Goal: Task Accomplishment & Management: Manage account settings

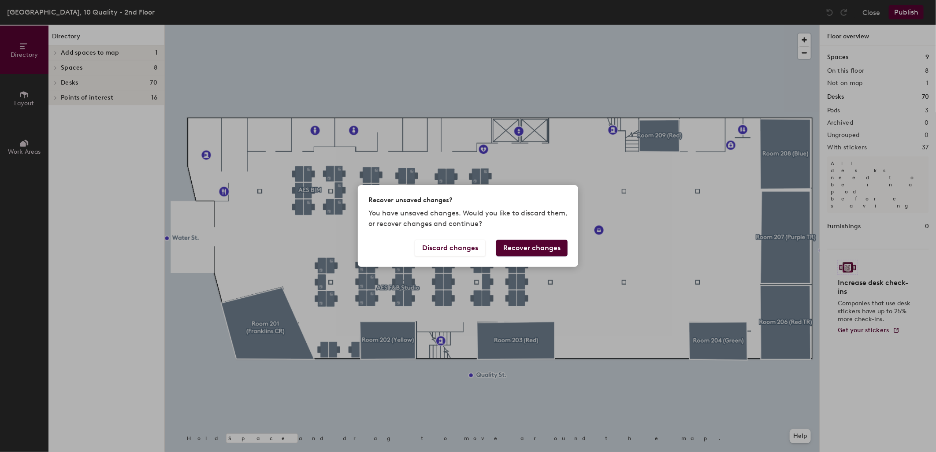
click at [540, 249] on button "Recover changes" at bounding box center [531, 248] width 71 height 17
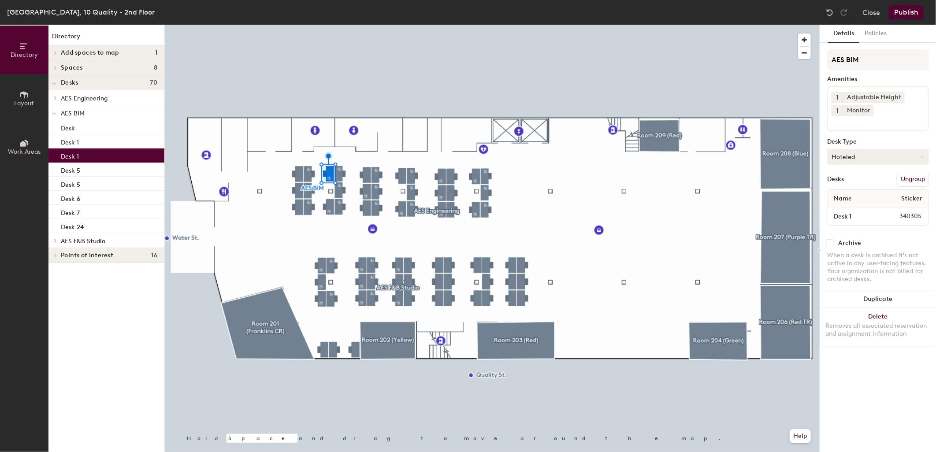
click at [858, 156] on button "Hoteled" at bounding box center [878, 157] width 102 height 16
click at [848, 182] on div "Assigned" at bounding box center [871, 184] width 88 height 13
click at [914, 10] on button "Publish" at bounding box center [906, 12] width 35 height 14
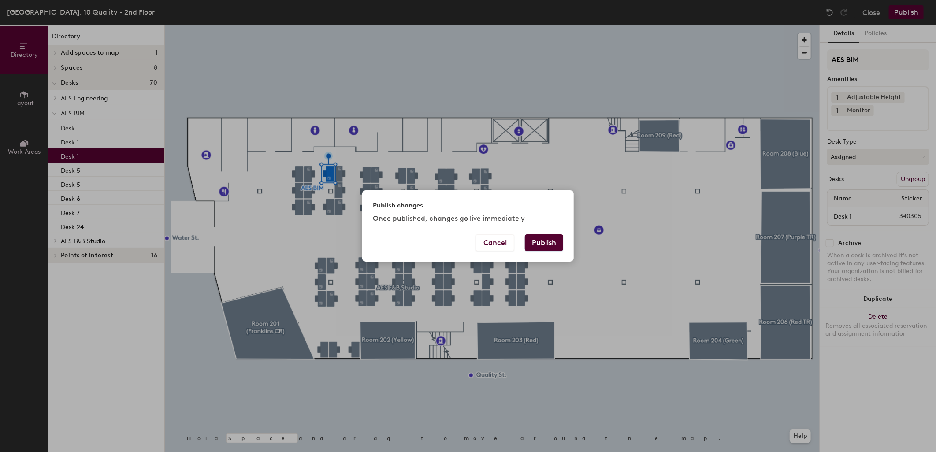
click at [546, 242] on button "Publish" at bounding box center [544, 242] width 38 height 17
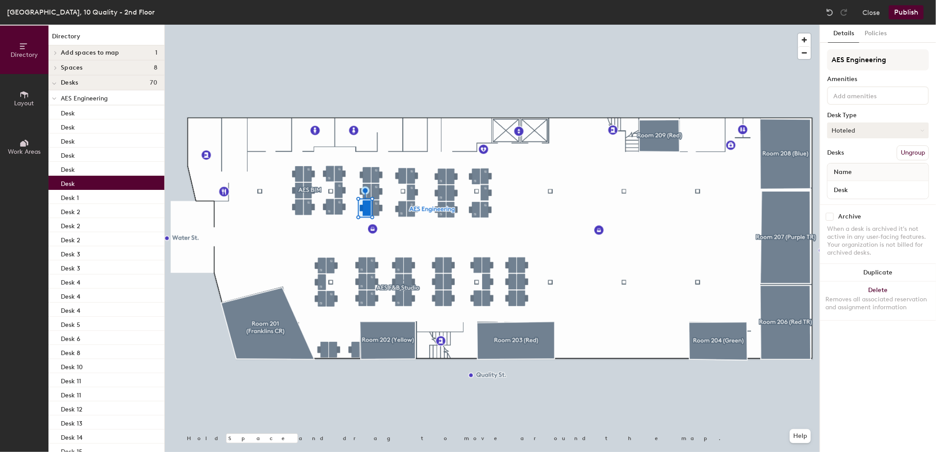
click at [892, 127] on button "Hoteled" at bounding box center [878, 130] width 102 height 16
click at [857, 152] on div "Assigned" at bounding box center [871, 157] width 88 height 13
click at [922, 7] on button "Publish" at bounding box center [906, 12] width 35 height 14
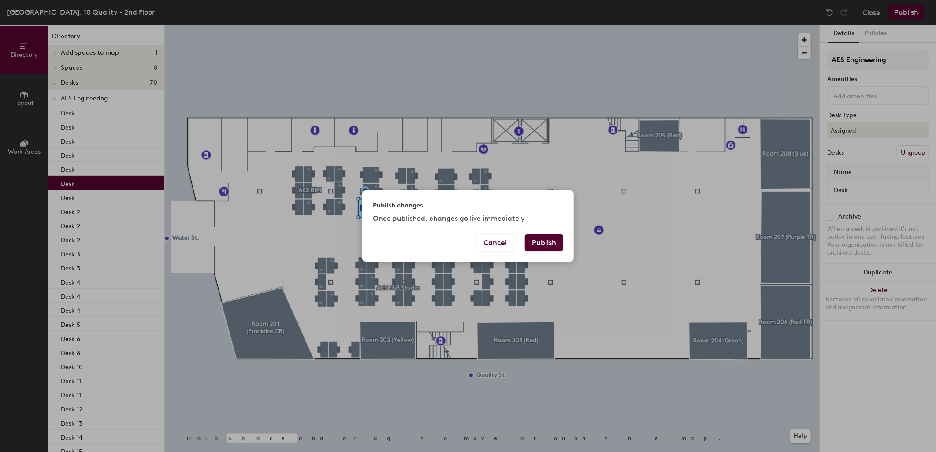
click at [539, 236] on button "Publish" at bounding box center [544, 242] width 38 height 17
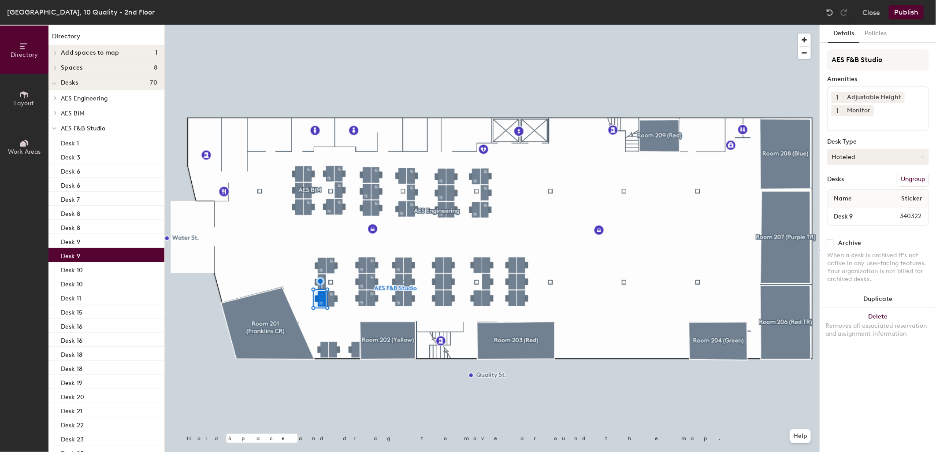
click at [868, 159] on button "Hoteled" at bounding box center [878, 157] width 102 height 16
click at [855, 179] on div "Assigned" at bounding box center [871, 184] width 88 height 13
click at [913, 10] on button "Publish" at bounding box center [906, 12] width 35 height 14
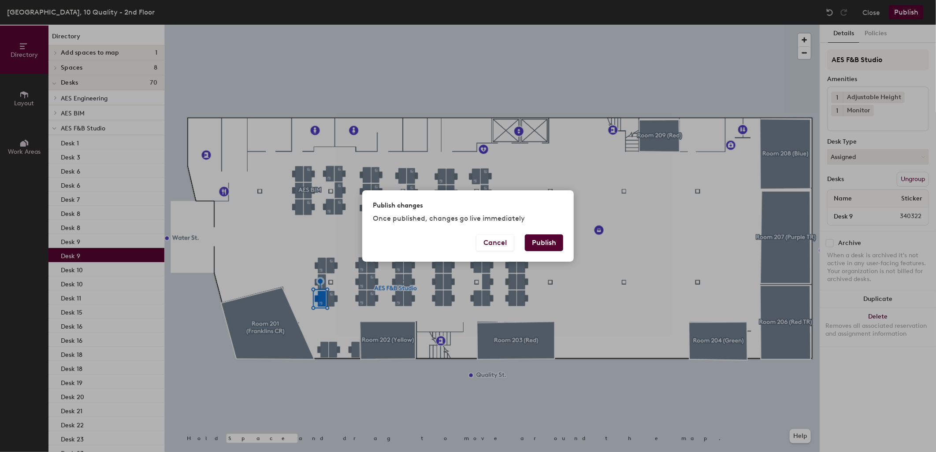
click at [536, 244] on button "Publish" at bounding box center [544, 242] width 38 height 17
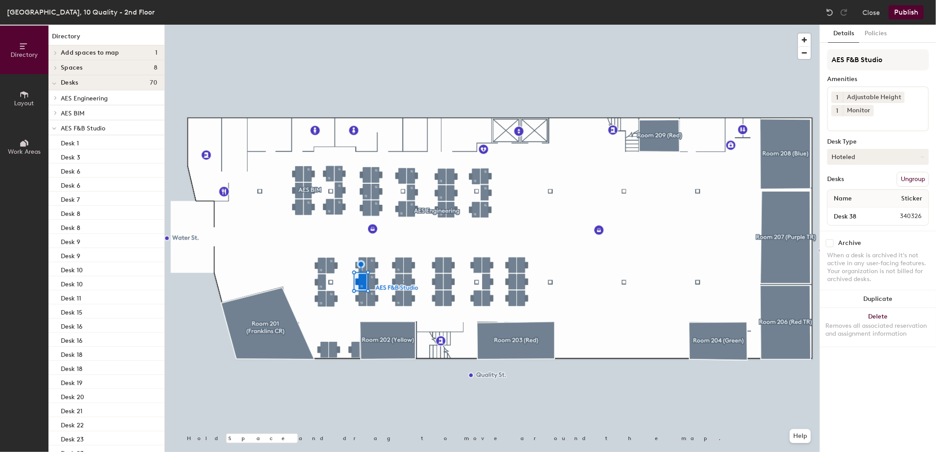
click at [849, 160] on button "Hoteled" at bounding box center [878, 157] width 102 height 16
click at [845, 182] on div "Assigned" at bounding box center [871, 184] width 88 height 13
click at [913, 11] on button "Publish" at bounding box center [906, 12] width 35 height 14
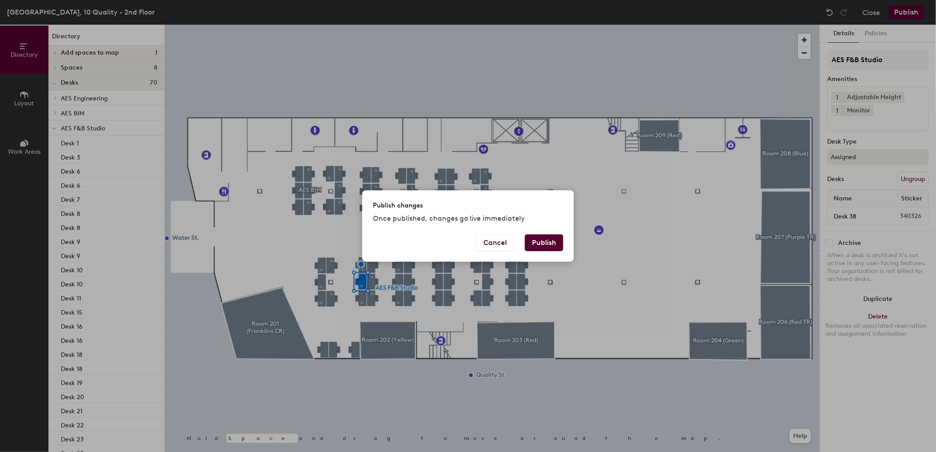
click at [531, 242] on button "Publish" at bounding box center [544, 242] width 38 height 17
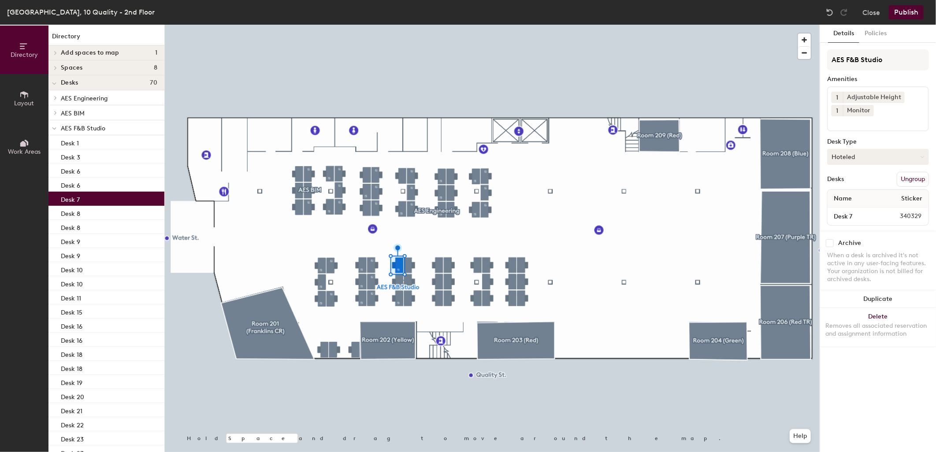
click at [869, 155] on button "Hoteled" at bounding box center [878, 157] width 102 height 16
click at [852, 182] on div "Assigned" at bounding box center [871, 184] width 88 height 13
click at [911, 15] on button "Publish" at bounding box center [906, 12] width 35 height 14
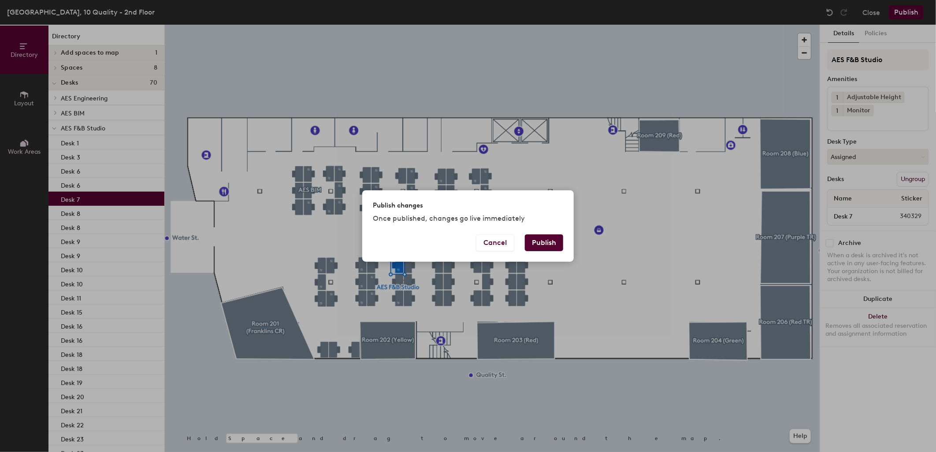
click at [549, 245] on button "Publish" at bounding box center [544, 242] width 38 height 17
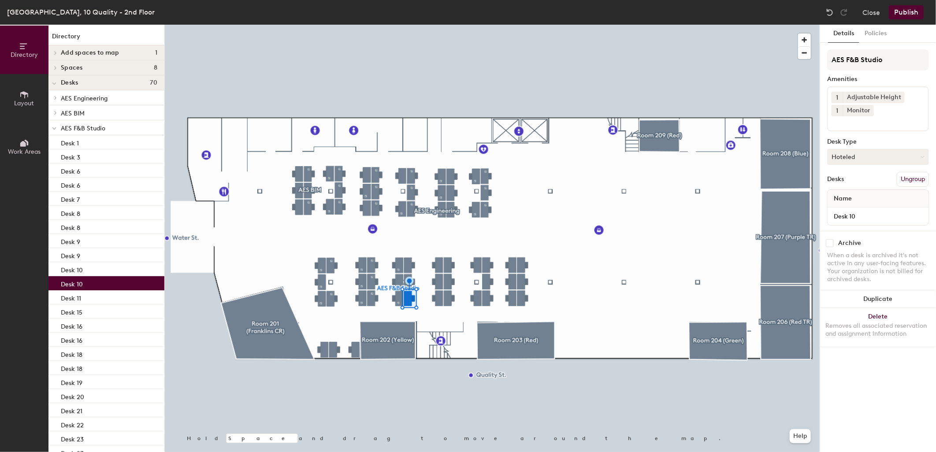
click at [879, 153] on button "Hoteled" at bounding box center [878, 157] width 102 height 16
click at [844, 179] on div "Assigned" at bounding box center [871, 184] width 88 height 13
click at [906, 16] on button "Publish" at bounding box center [906, 12] width 35 height 14
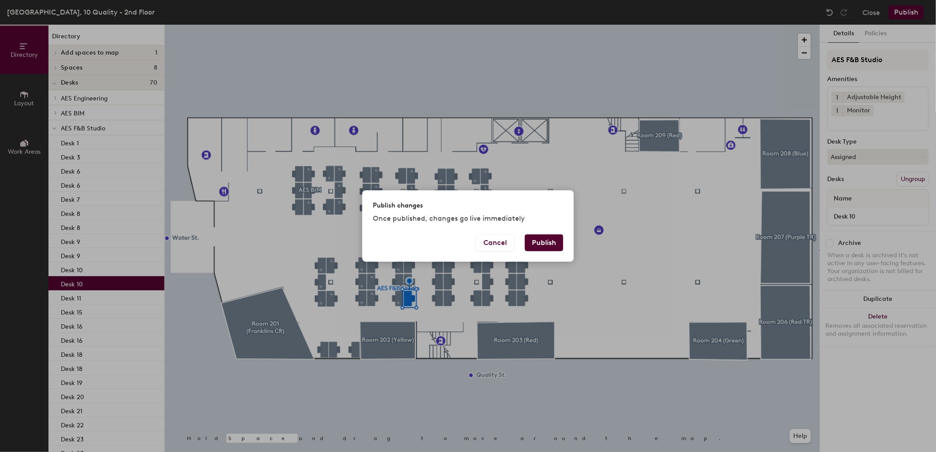
click at [541, 245] on button "Publish" at bounding box center [544, 242] width 38 height 17
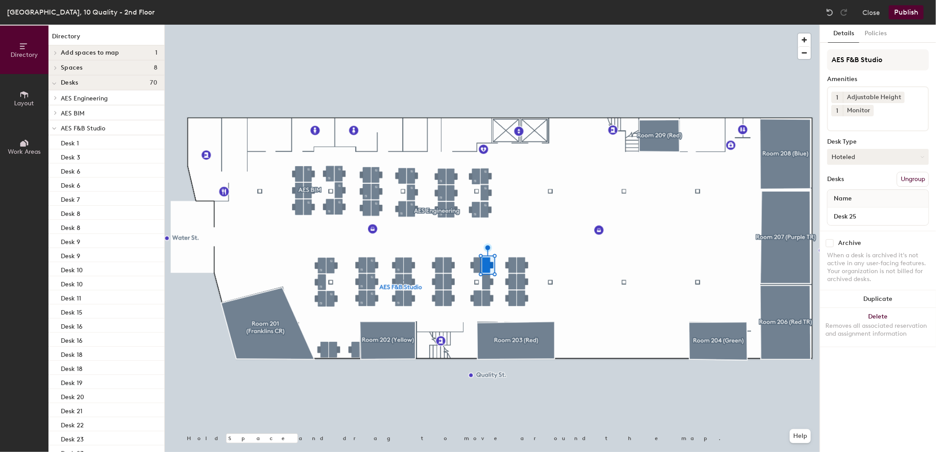
click at [858, 152] on button "Hoteled" at bounding box center [878, 157] width 102 height 16
click at [845, 179] on div "Assigned" at bounding box center [871, 184] width 88 height 13
click at [911, 12] on button "Publish" at bounding box center [906, 12] width 35 height 14
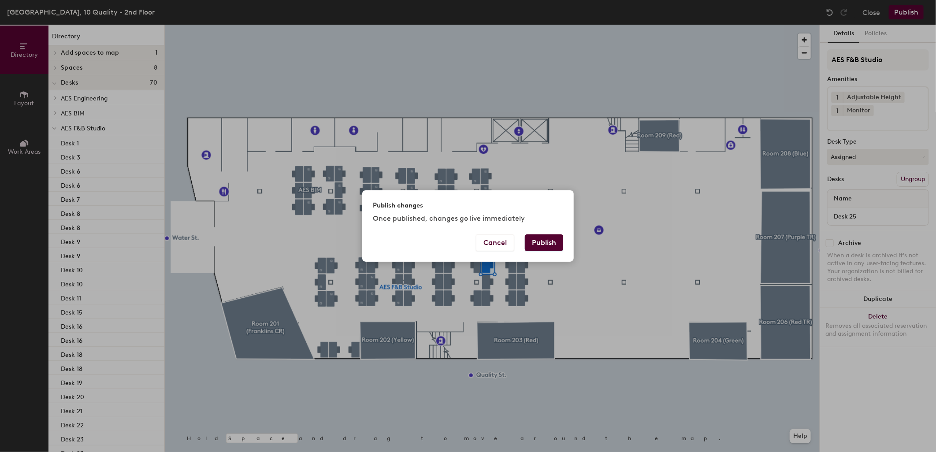
click at [532, 241] on button "Publish" at bounding box center [544, 242] width 38 height 17
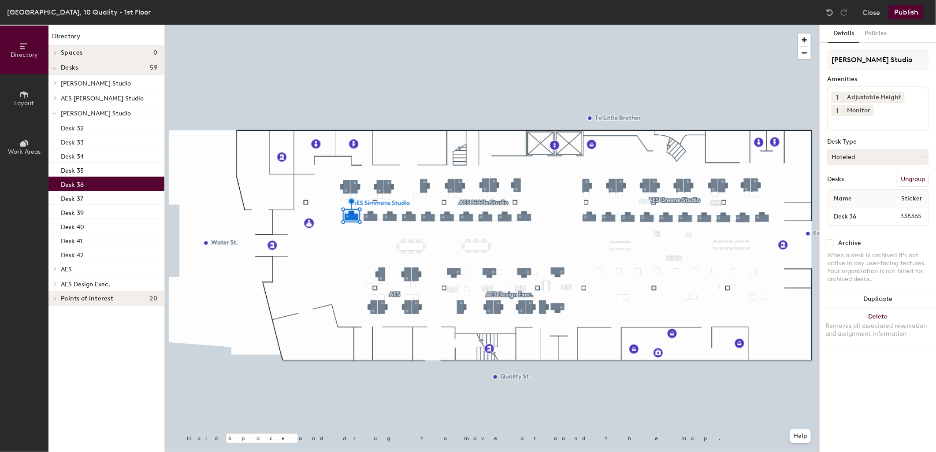
click at [863, 156] on button "Hoteled" at bounding box center [878, 157] width 102 height 16
click at [857, 178] on div "Assigned" at bounding box center [871, 184] width 88 height 13
click at [905, 16] on button "Publish" at bounding box center [906, 12] width 35 height 14
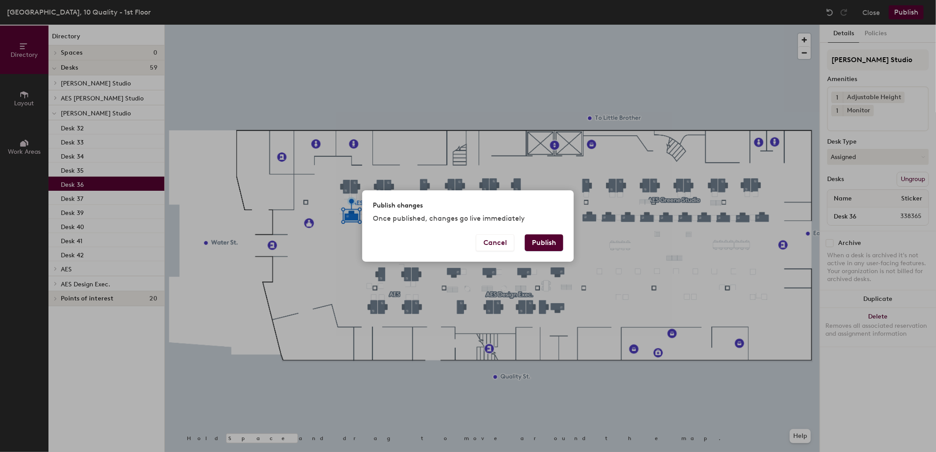
click at [530, 244] on button "Publish" at bounding box center [544, 242] width 38 height 17
